Goal: Download file/media: Obtain a digital file from the website

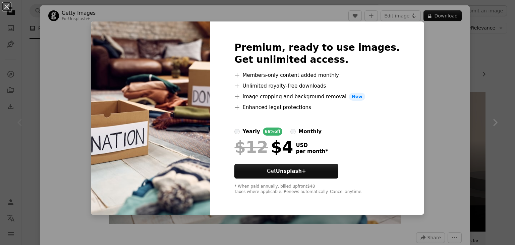
click at [139, 135] on img at bounding box center [150, 117] width 119 height 193
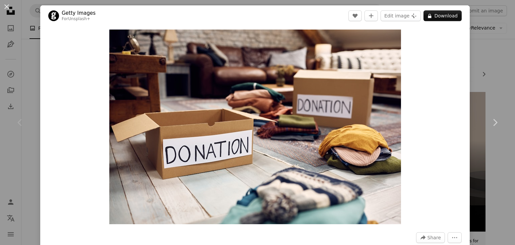
click at [27, 116] on div "Chevron left" at bounding box center [20, 122] width 40 height 64
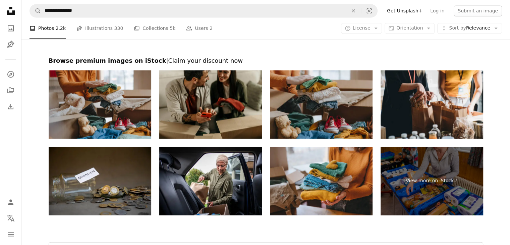
scroll to position [1076, 0]
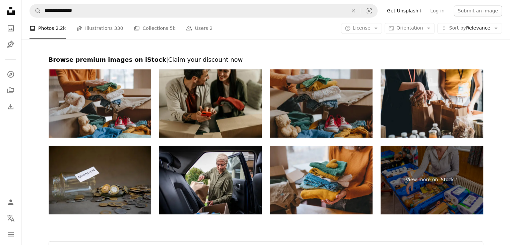
click at [301, 97] on img at bounding box center [321, 103] width 103 height 68
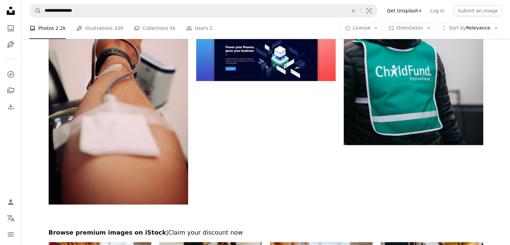
scroll to position [901, 0]
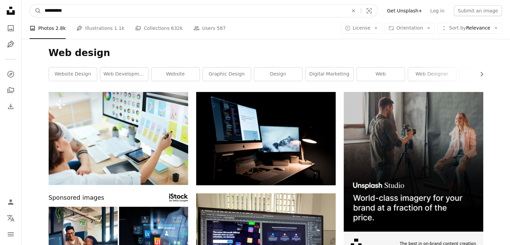
click at [198, 11] on input "**********" at bounding box center [193, 10] width 305 height 13
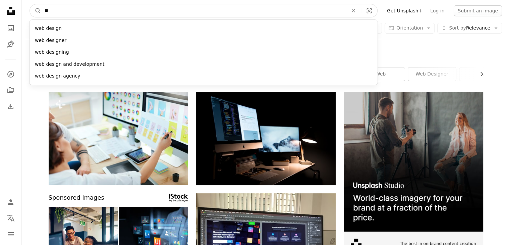
type input "*"
type input "******"
click at [30, 4] on button "A magnifying glass" at bounding box center [35, 10] width 11 height 13
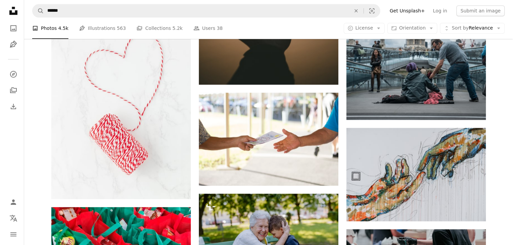
scroll to position [723, 0]
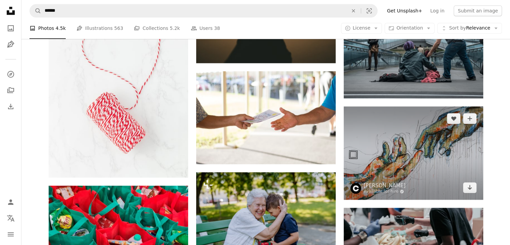
click at [365, 165] on img at bounding box center [413, 152] width 139 height 93
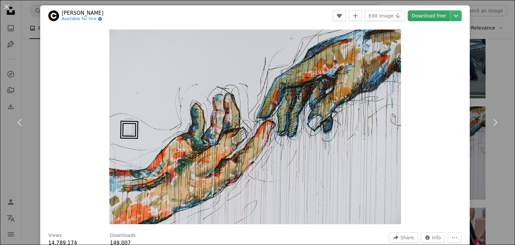
click at [423, 15] on link "Download free" at bounding box center [429, 15] width 42 height 11
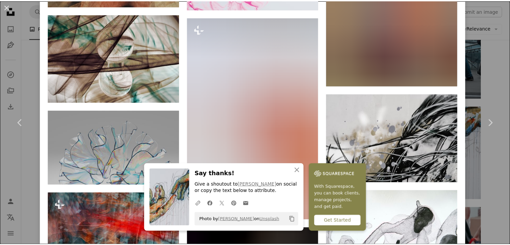
scroll to position [715, 0]
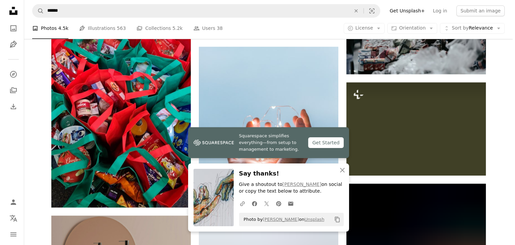
scroll to position [949, 0]
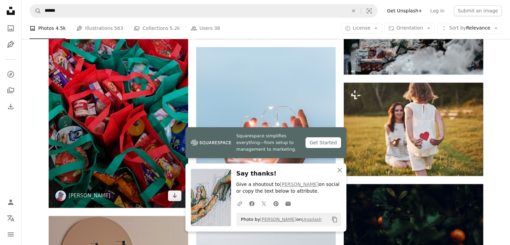
click at [155, 121] on img at bounding box center [118, 83] width 139 height 248
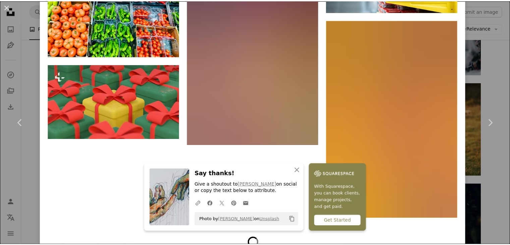
scroll to position [5319, 0]
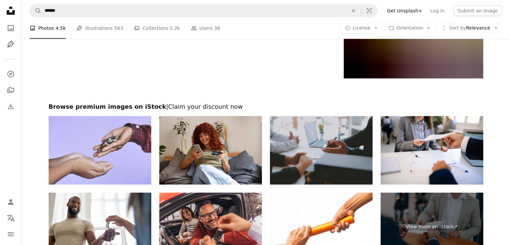
scroll to position [2069, 0]
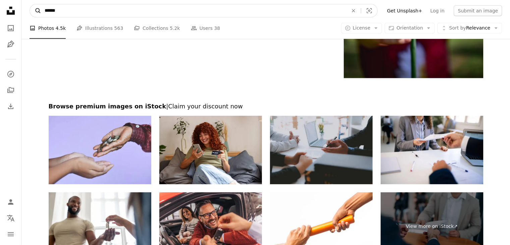
drag, startPoint x: 64, startPoint y: 11, endPoint x: 38, endPoint y: 13, distance: 26.2
click at [38, 13] on form "A magnifying glass ****** An X shape Visual search" at bounding box center [204, 10] width 348 height 13
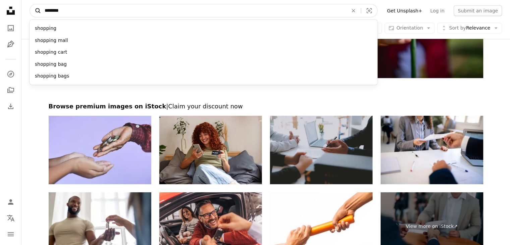
type input "********"
click at [30, 4] on button "A magnifying glass" at bounding box center [35, 10] width 11 height 13
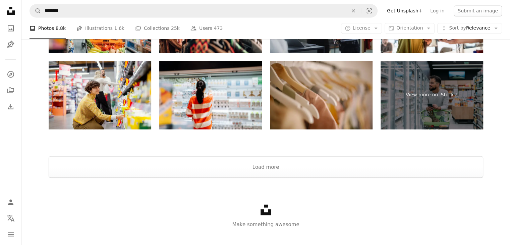
scroll to position [1166, 0]
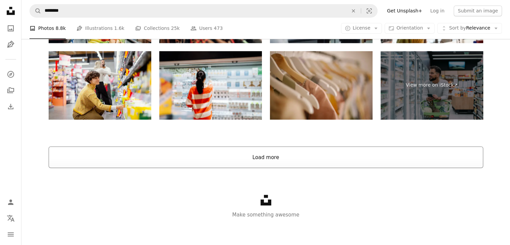
click at [258, 155] on button "Load more" at bounding box center [266, 156] width 434 height 21
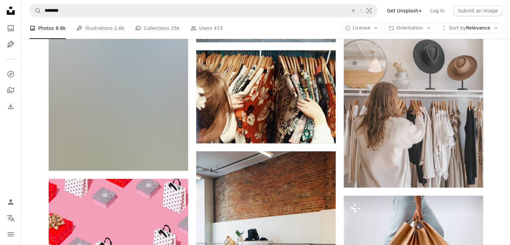
scroll to position [2410, 0]
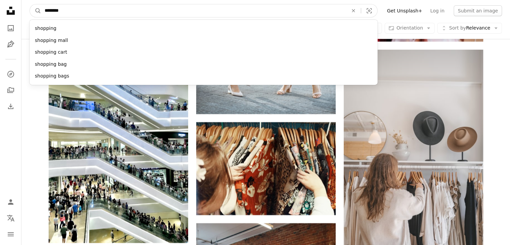
drag, startPoint x: 121, startPoint y: 7, endPoint x: 35, endPoint y: 2, distance: 86.0
click at [35, 2] on nav "A magnifying glass ******** shopping shopping mall shopping cart shopping bag s…" at bounding box center [265, 10] width 488 height 21
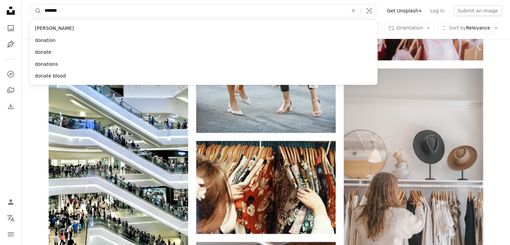
type input "********"
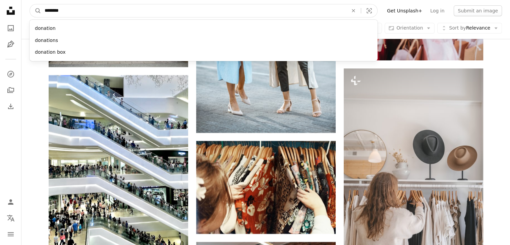
click button "A magnifying glass" at bounding box center [35, 10] width 11 height 13
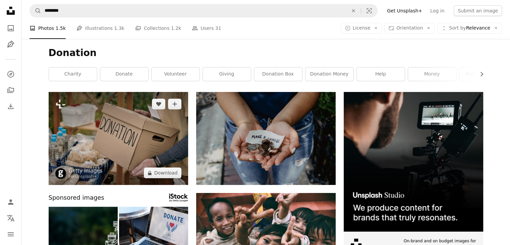
click at [109, 134] on img at bounding box center [118, 138] width 139 height 93
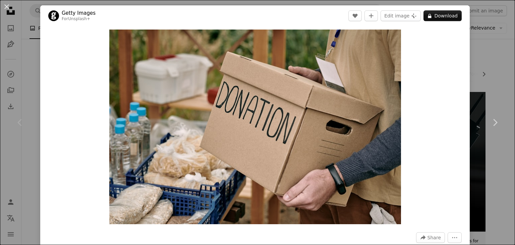
click at [35, 83] on div "An X shape Chevron left Chevron right Getty Images For Unsplash+ A heart A plus…" at bounding box center [257, 122] width 515 height 245
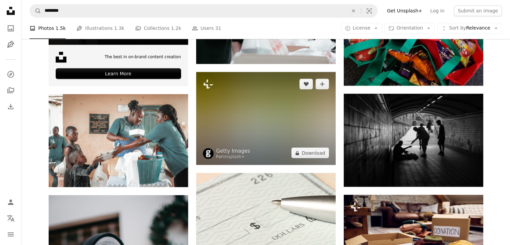
scroll to position [1148, 0]
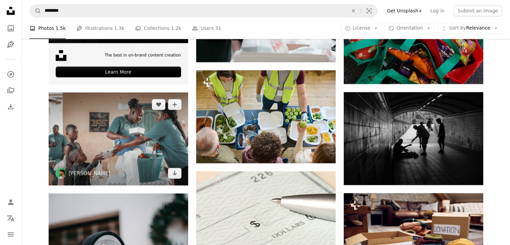
click at [144, 133] on img at bounding box center [118, 138] width 139 height 93
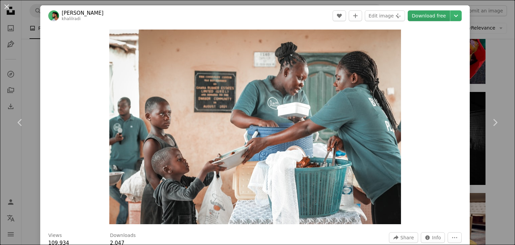
click at [425, 17] on link "Download free" at bounding box center [429, 15] width 42 height 11
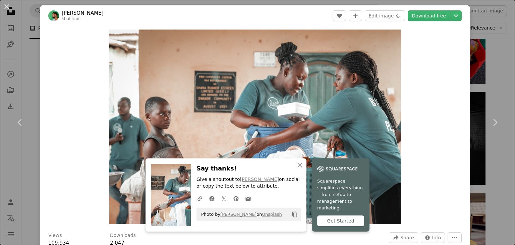
click at [476, 42] on div "An X shape Chevron left Chevron right [PERSON_NAME] khalilradi A heart A plus s…" at bounding box center [257, 122] width 515 height 245
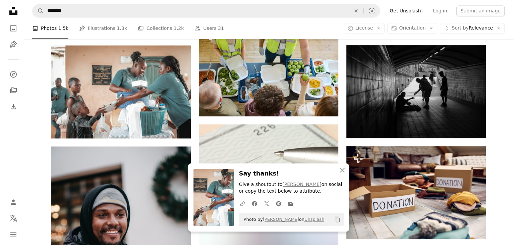
scroll to position [1195, 0]
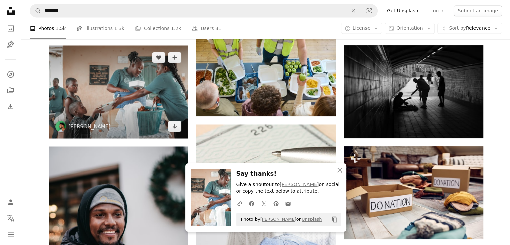
click at [170, 101] on img at bounding box center [118, 91] width 139 height 93
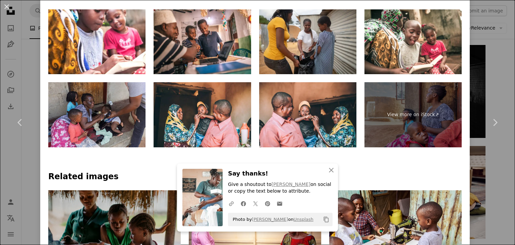
scroll to position [389, 0]
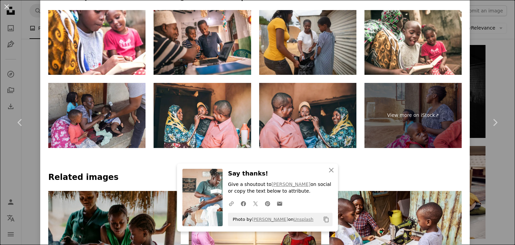
click at [302, 101] on img at bounding box center [307, 115] width 97 height 65
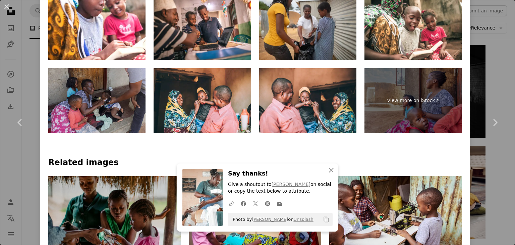
scroll to position [404, 0]
click at [111, 94] on img at bounding box center [96, 100] width 97 height 65
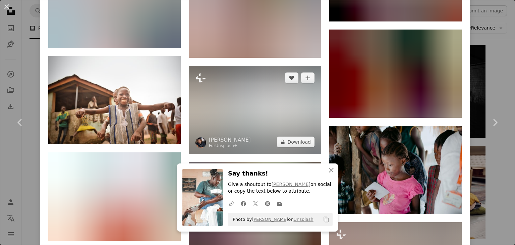
scroll to position [1594, 0]
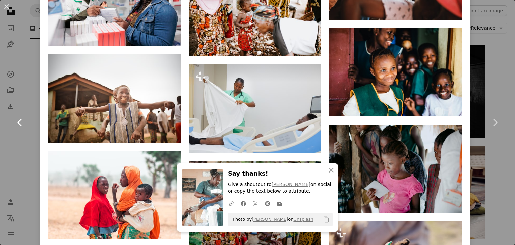
click at [22, 138] on link "Chevron left" at bounding box center [20, 122] width 40 height 64
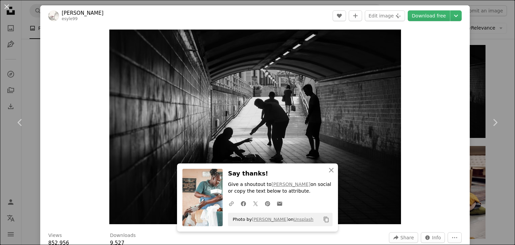
click at [35, 60] on div "An X shape Chevron left Chevron right [PERSON_NAME] esyle99 A heart A plus sign…" at bounding box center [257, 122] width 515 height 245
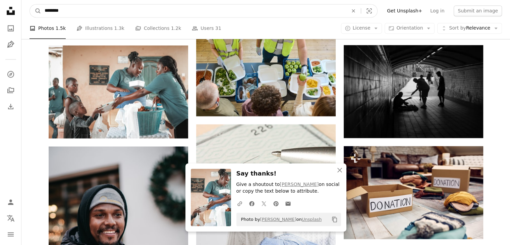
drag, startPoint x: 80, startPoint y: 11, endPoint x: 0, endPoint y: 28, distance: 82.4
click at [0, 28] on div "Unsplash logo Unsplash Home A photo Pen Tool A compass A stack of folders Downl…" at bounding box center [255, 241] width 510 height 2872
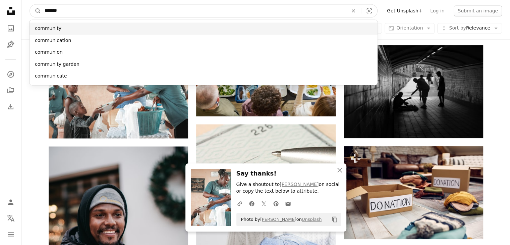
type input "*******"
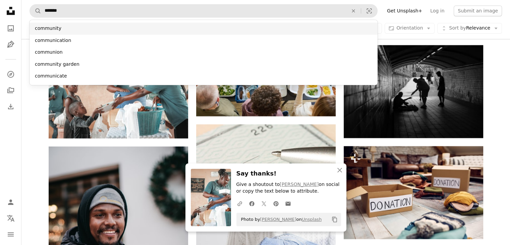
click at [49, 24] on div "community" at bounding box center [204, 28] width 348 height 12
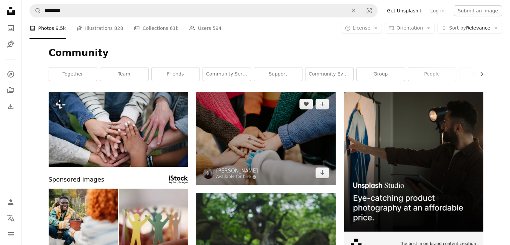
click at [283, 151] on img at bounding box center [265, 138] width 139 height 93
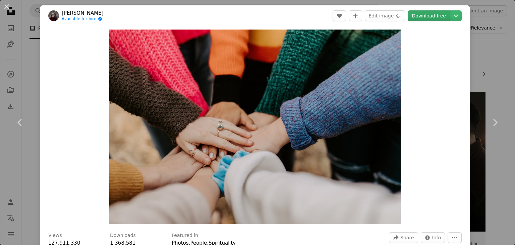
click at [417, 19] on link "Download free" at bounding box center [429, 15] width 42 height 11
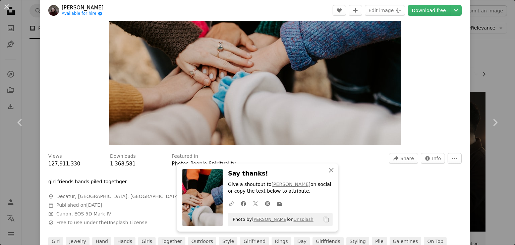
scroll to position [80, 0]
